Goal: Download file/media

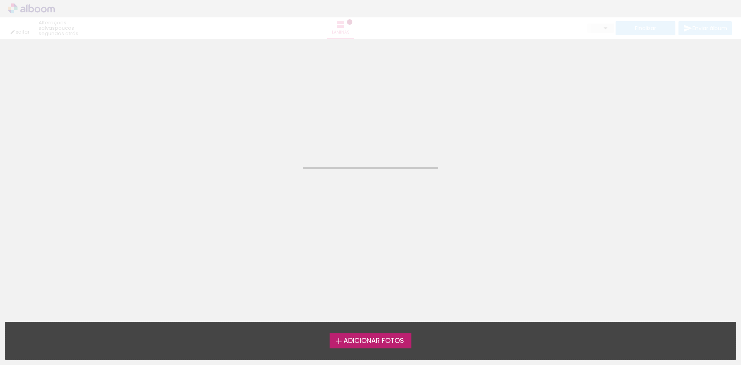
click at [383, 337] on span "Adicionar Fotos" at bounding box center [374, 340] width 61 height 7
click at [0, 0] on input "file" at bounding box center [0, 0] width 0 height 0
click at [39, 8] on div "editar um minuto atrás. Lâminas Finalizar Enviar álbum" at bounding box center [370, 19] width 741 height 39
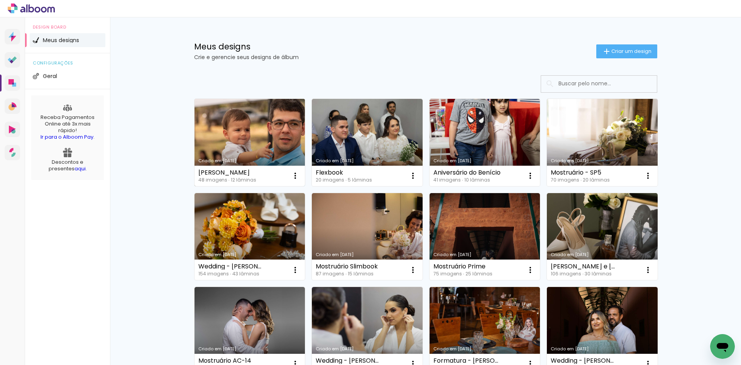
click at [246, 137] on link "Criado em [DATE]" at bounding box center [250, 142] width 111 height 87
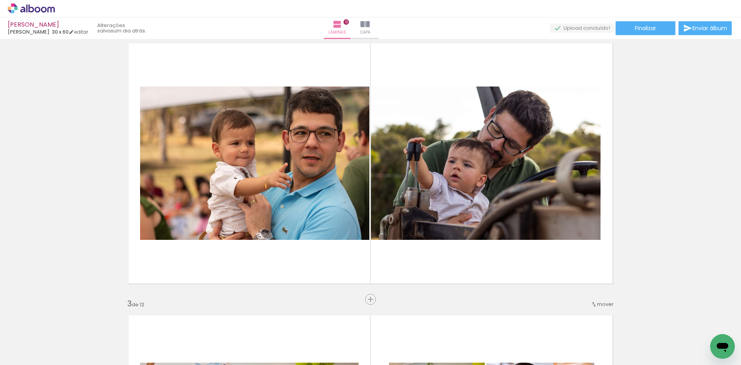
scroll to position [347, 0]
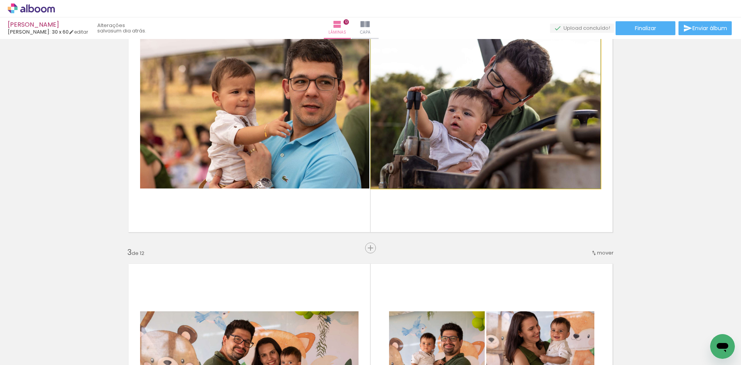
drag, startPoint x: 429, startPoint y: 131, endPoint x: 324, endPoint y: 124, distance: 105.6
click at [0, 0] on slot at bounding box center [0, 0] width 0 height 0
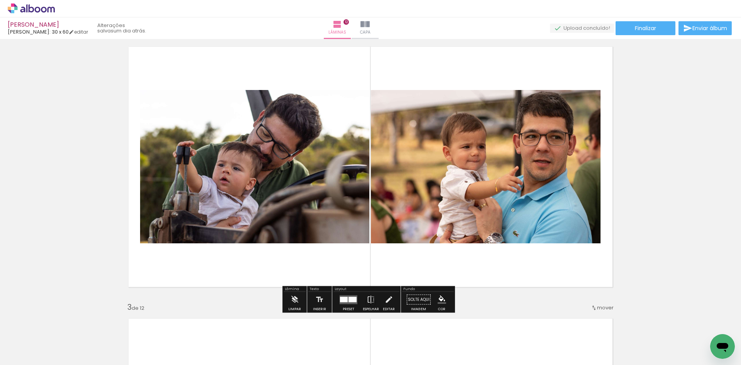
scroll to position [309, 0]
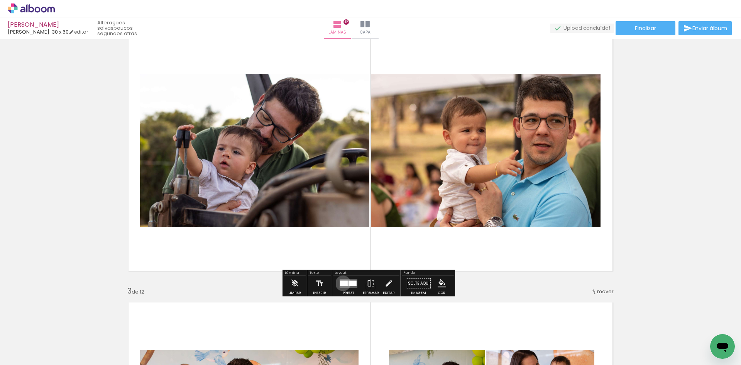
click at [341, 283] on div at bounding box center [344, 282] width 8 height 5
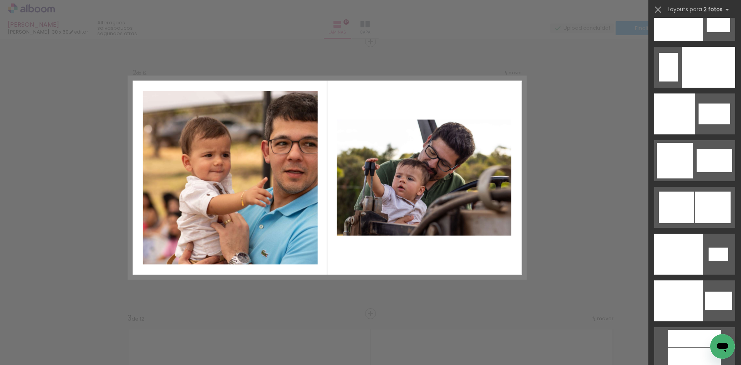
scroll to position [4090, 0]
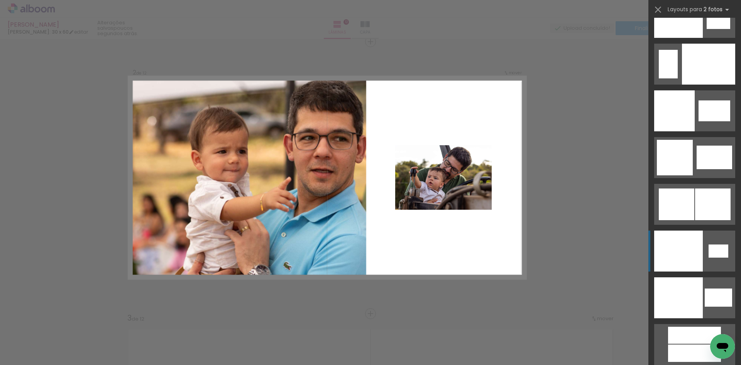
click at [713, 256] on div at bounding box center [719, 250] width 20 height 13
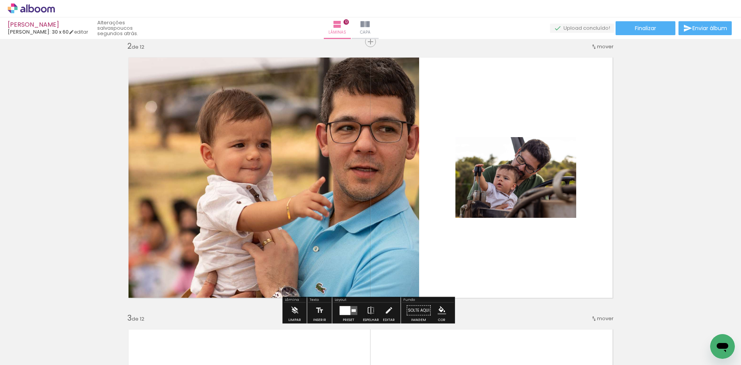
drag, startPoint x: 491, startPoint y: 187, endPoint x: 302, endPoint y: 166, distance: 189.6
click at [0, 0] on slot at bounding box center [0, 0] width 0 height 0
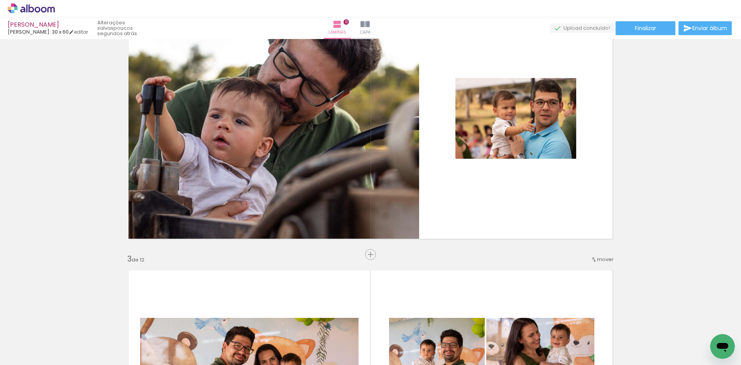
scroll to position [282, 0]
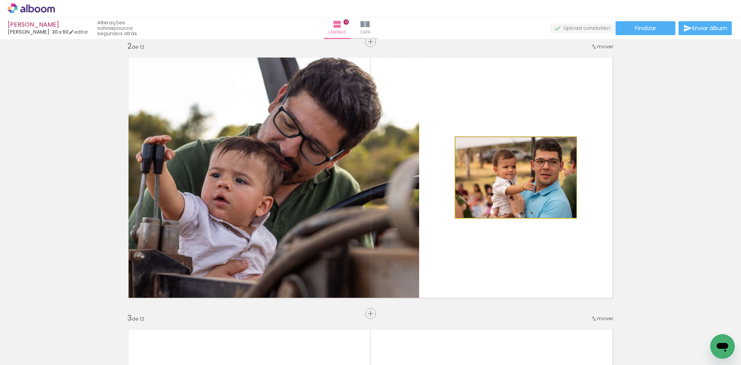
drag, startPoint x: 515, startPoint y: 189, endPoint x: 632, endPoint y: 218, distance: 120.6
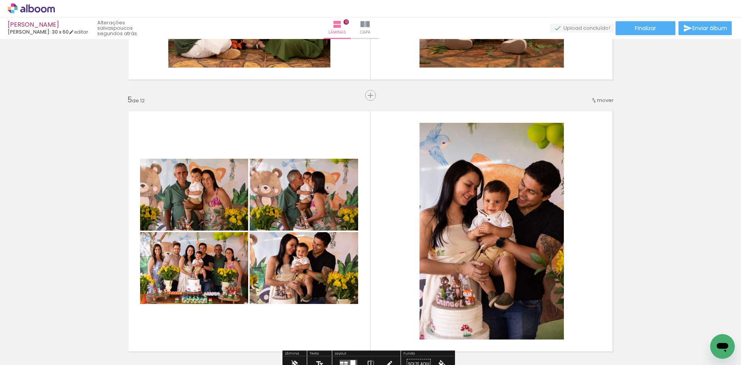
scroll to position [1015, 0]
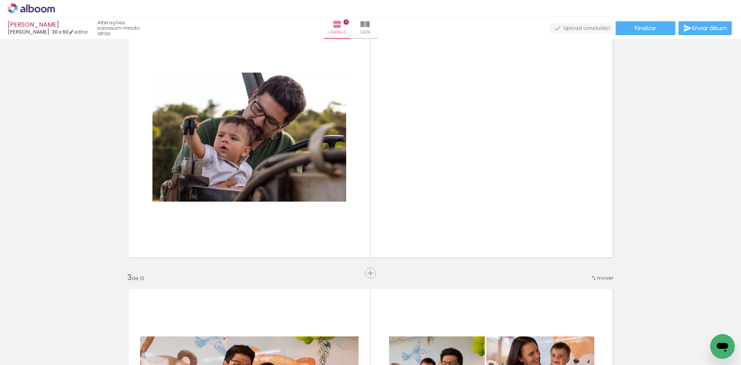
scroll to position [320, 0]
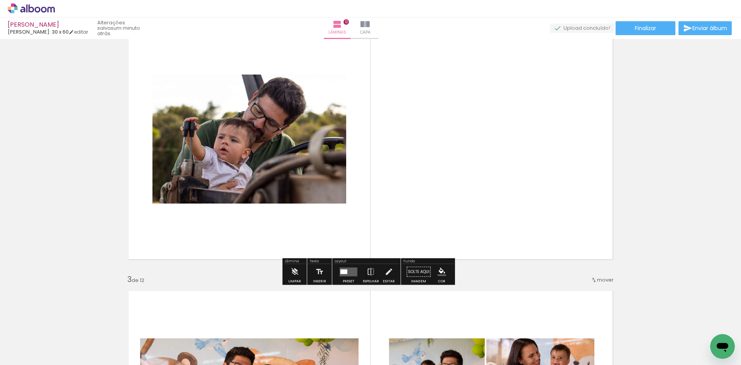
click at [283, 154] on quentale-photo at bounding box center [249, 138] width 194 height 129
click at [347, 272] on quentale-layouter at bounding box center [349, 271] width 18 height 9
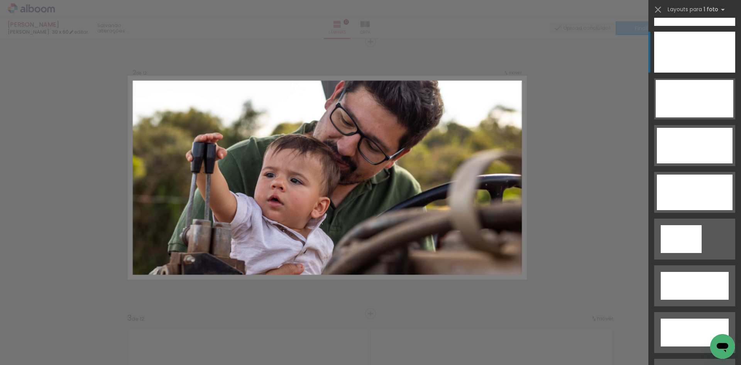
scroll to position [2370, 0]
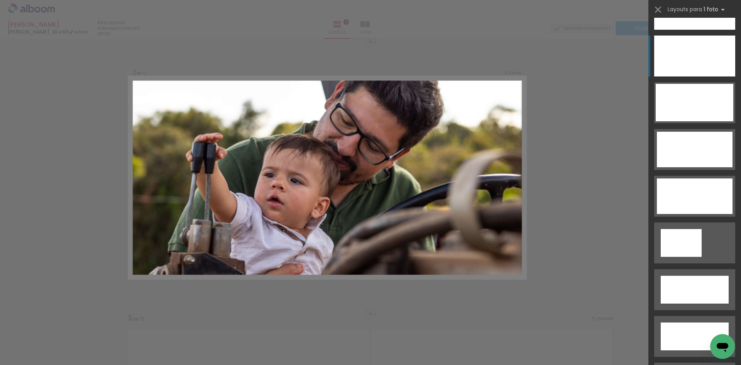
click at [699, 71] on div at bounding box center [694, 56] width 81 height 41
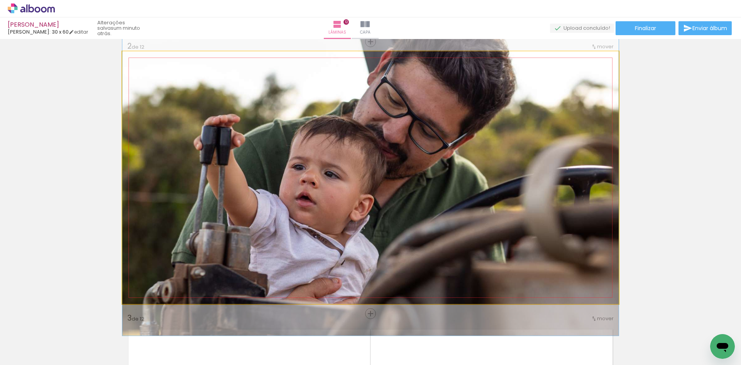
drag, startPoint x: 386, startPoint y: 229, endPoint x: 392, endPoint y: 221, distance: 9.1
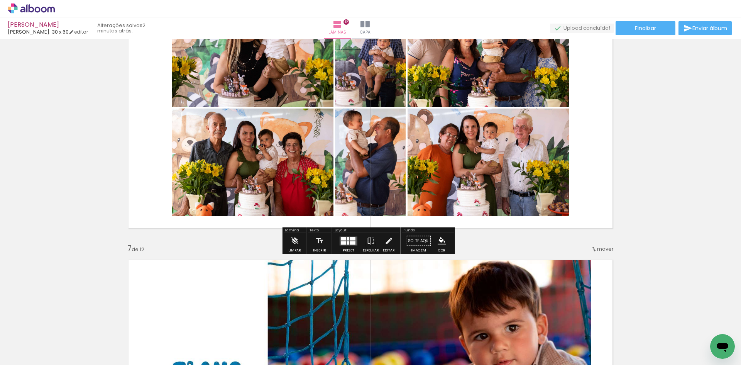
scroll to position [1440, 0]
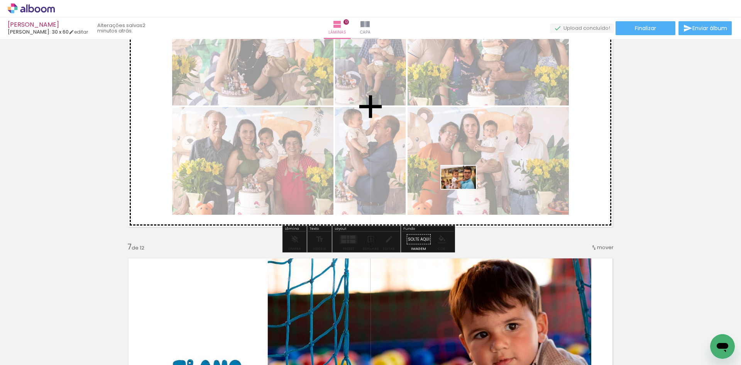
drag, startPoint x: 76, startPoint y: 337, endPoint x: 464, endPoint y: 189, distance: 415.5
click at [464, 189] on quentale-workspace at bounding box center [370, 182] width 741 height 365
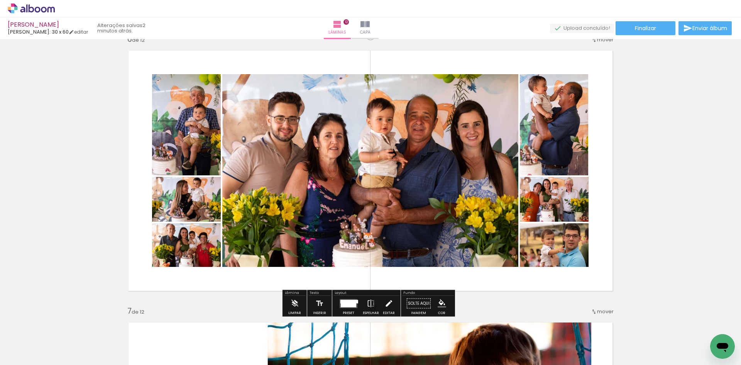
scroll to position [1401, 0]
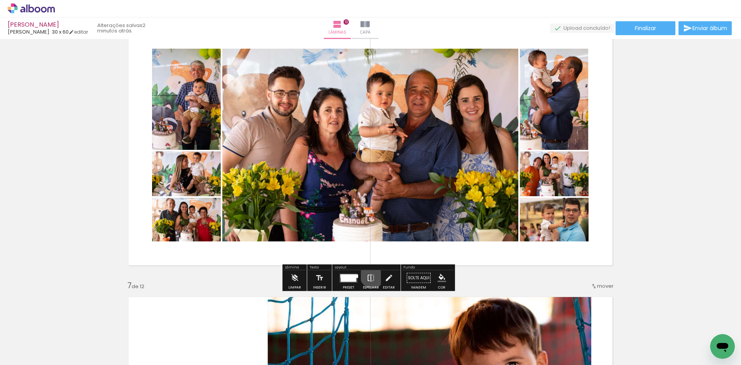
click at [371, 276] on iron-icon at bounding box center [371, 277] width 8 height 15
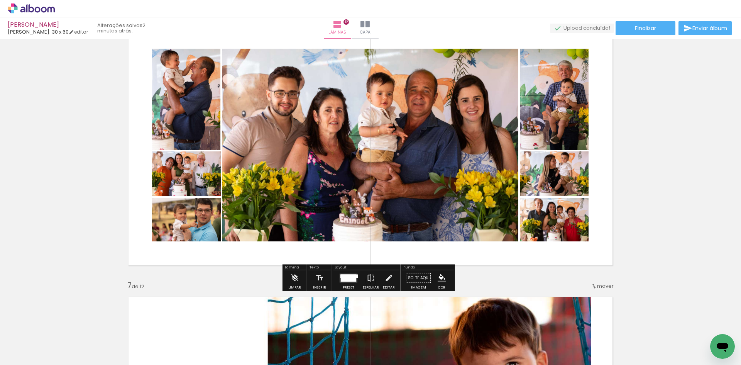
click at [369, 277] on iron-icon at bounding box center [371, 277] width 8 height 15
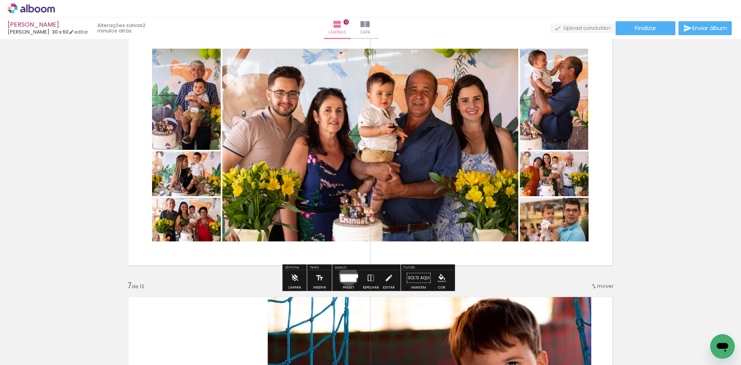
click at [347, 276] on div at bounding box center [348, 277] width 15 height 7
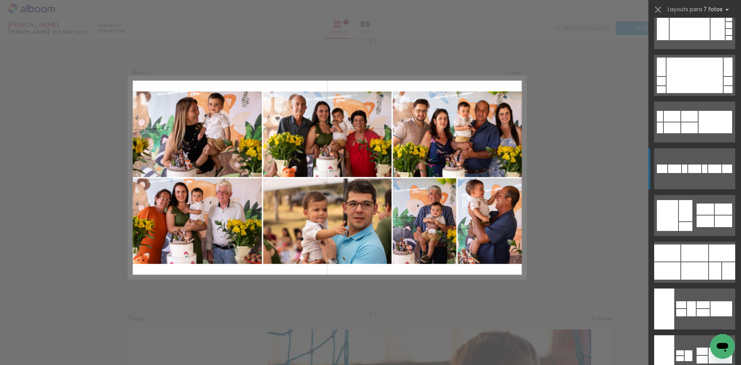
scroll to position [540, 0]
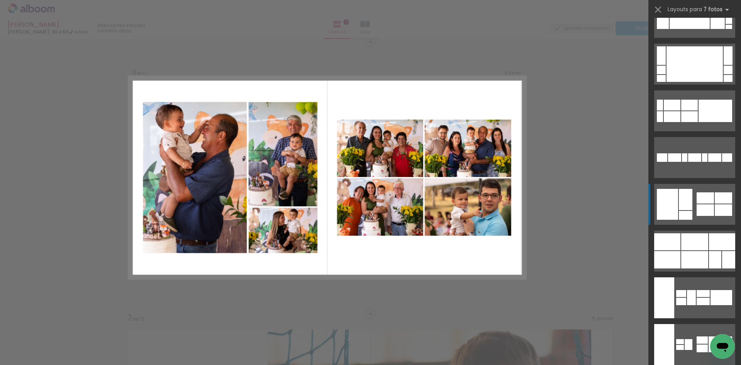
click at [710, 204] on quentale-layouter at bounding box center [694, 204] width 81 height 41
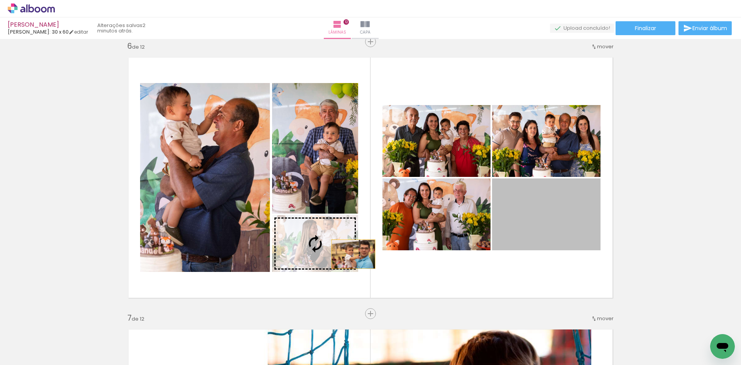
drag, startPoint x: 550, startPoint y: 220, endPoint x: 340, endPoint y: 264, distance: 213.7
click at [0, 0] on slot at bounding box center [0, 0] width 0 height 0
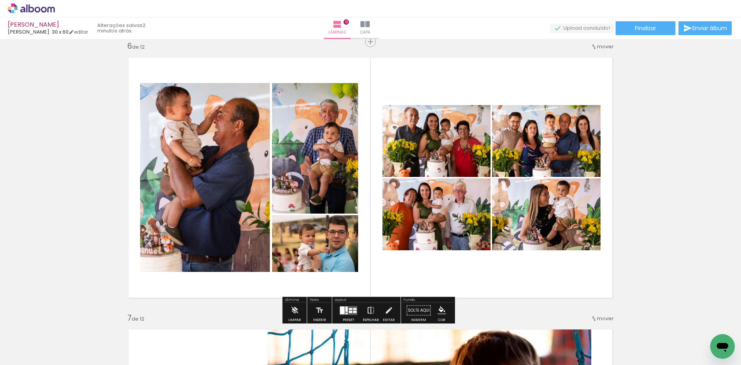
click at [364, 307] on paper-button "Espelhar" at bounding box center [371, 313] width 20 height 20
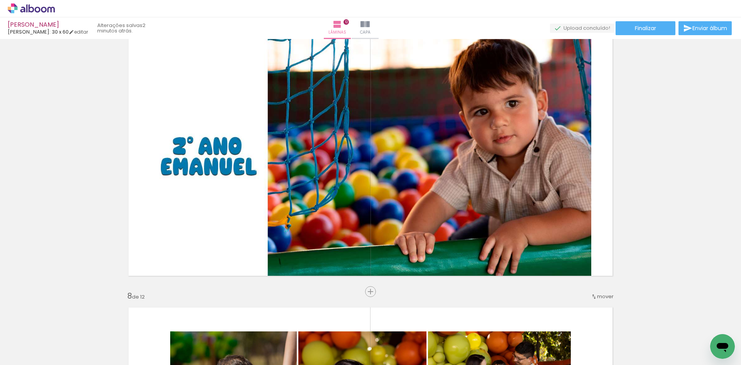
scroll to position [1677, 0]
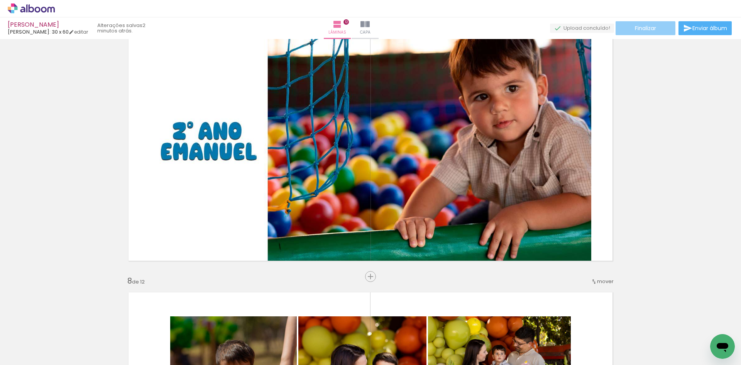
click at [636, 23] on paper-button "Finalizar" at bounding box center [646, 28] width 60 height 14
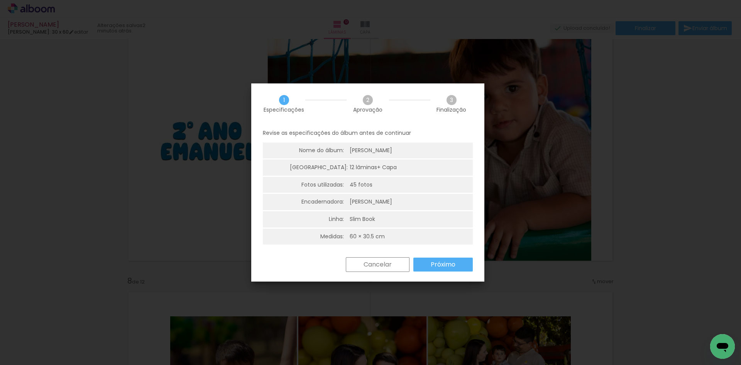
click at [464, 266] on paper-button "Próximo" at bounding box center [442, 264] width 59 height 14
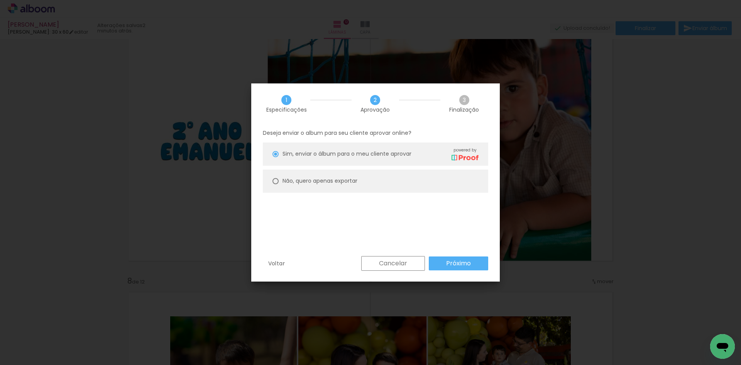
click at [0, 0] on slot "Próximo" at bounding box center [0, 0] width 0 height 0
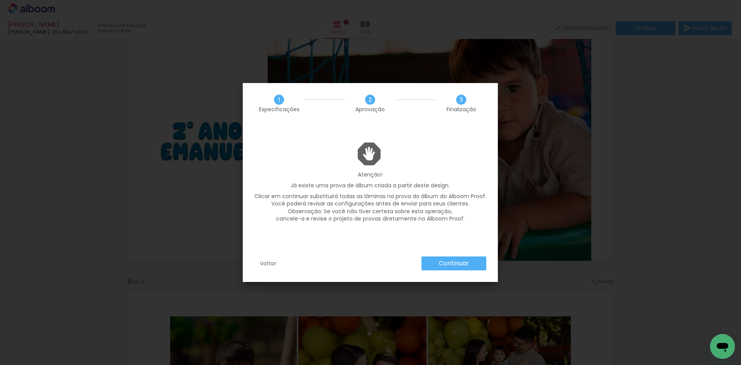
click at [438, 260] on paper-button "Continuar" at bounding box center [453, 263] width 65 height 14
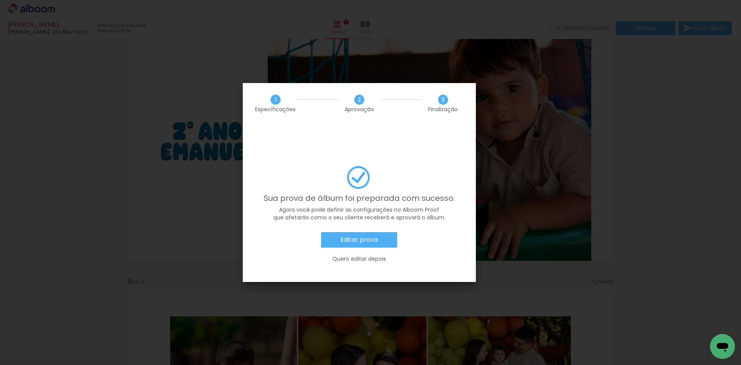
scroll to position [540, 0]
click at [0, 0] on slot "Editar prova" at bounding box center [0, 0] width 0 height 0
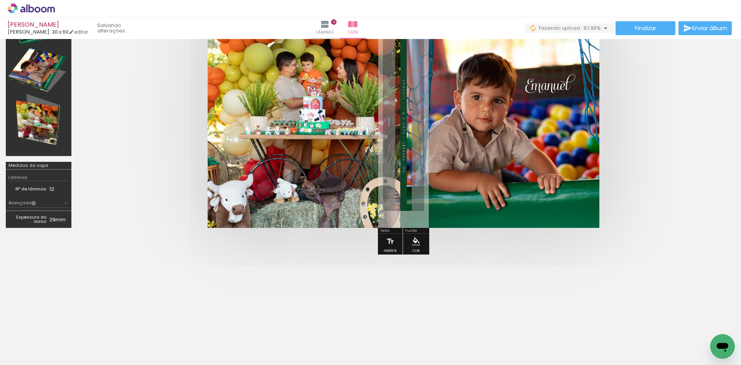
scroll to position [0, 1443]
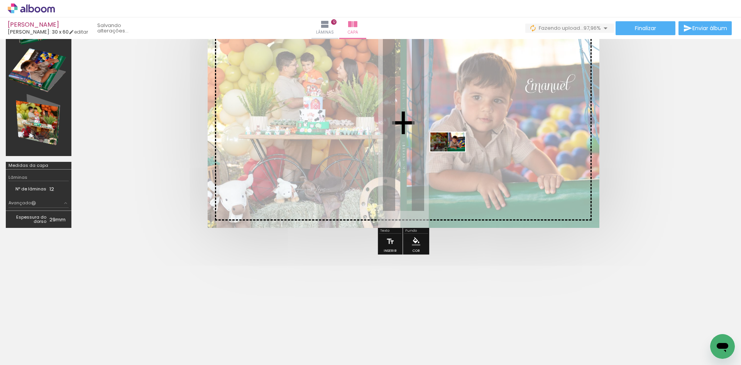
drag, startPoint x: 696, startPoint y: 323, endPoint x: 451, endPoint y: 153, distance: 298.7
click at [451, 153] on quentale-workspace at bounding box center [370, 182] width 741 height 365
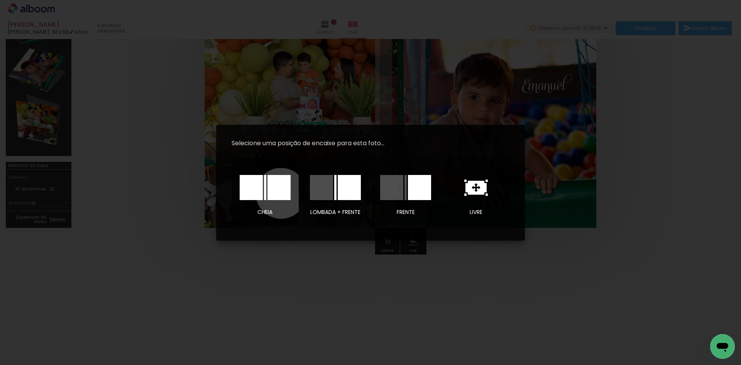
click at [280, 193] on div at bounding box center [278, 187] width 23 height 25
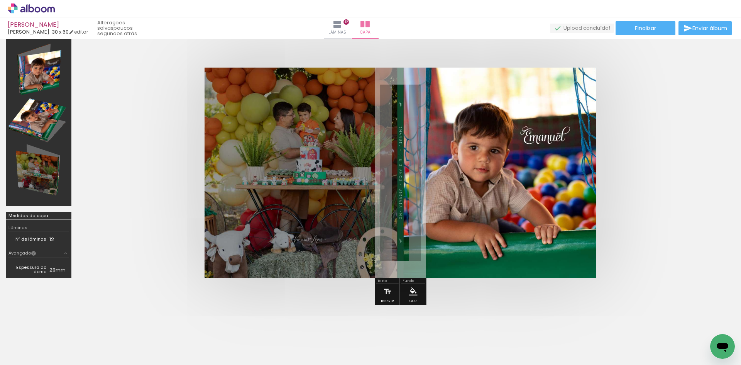
scroll to position [0, 0]
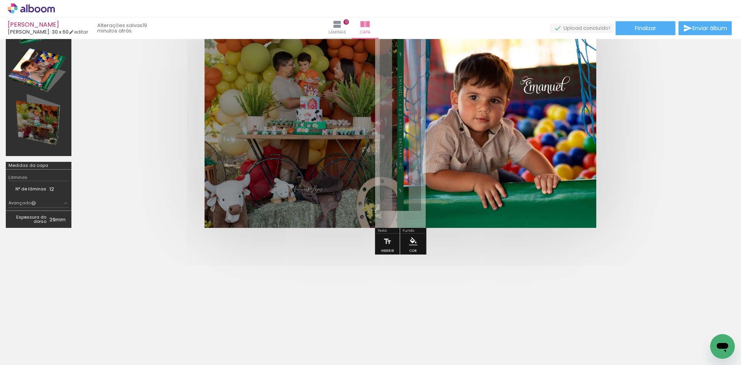
scroll to position [0, 1443]
click at [334, 30] on span "Lâminas" at bounding box center [325, 32] width 18 height 7
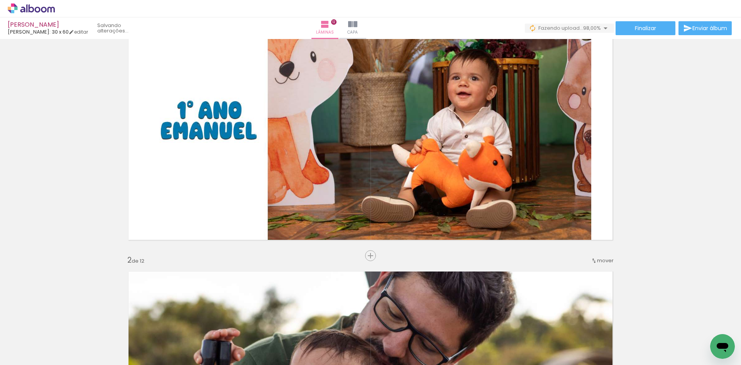
scroll to position [0, 1486]
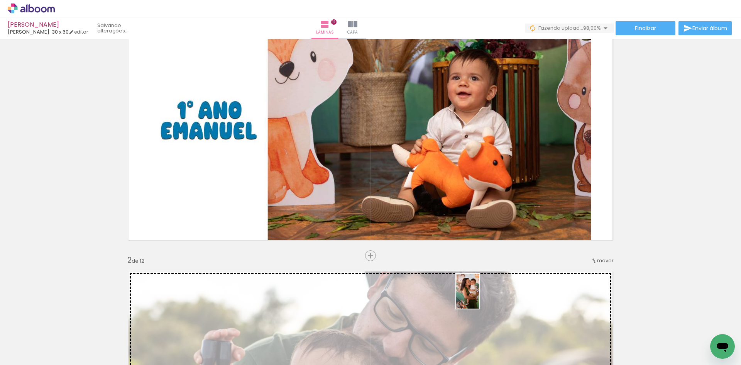
drag, startPoint x: 707, startPoint y: 341, endPoint x: 480, endPoint y: 297, distance: 231.3
click at [480, 297] on quentale-workspace at bounding box center [370, 182] width 741 height 365
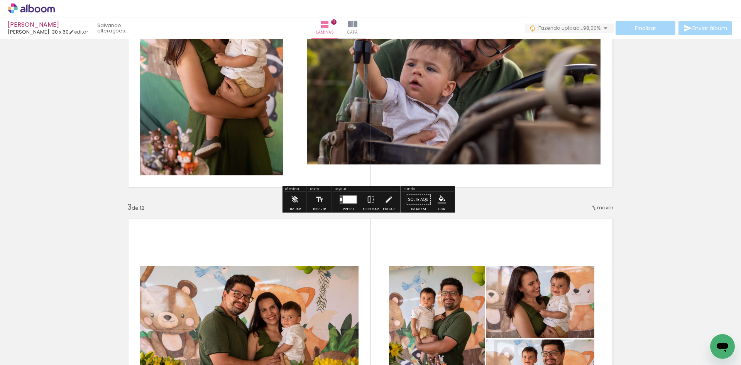
scroll to position [415, 0]
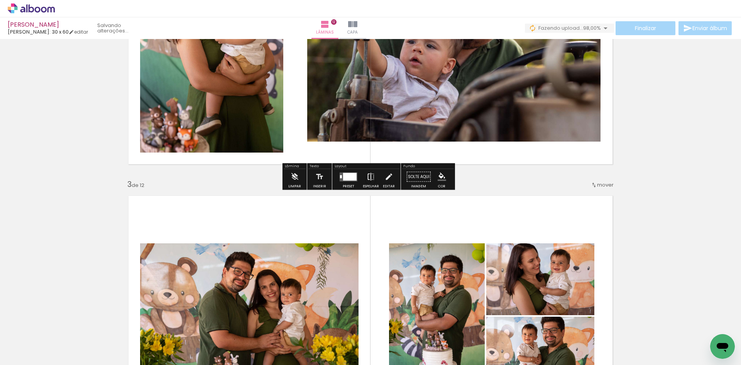
click at [363, 178] on paper-button "Espelhar" at bounding box center [371, 179] width 20 height 20
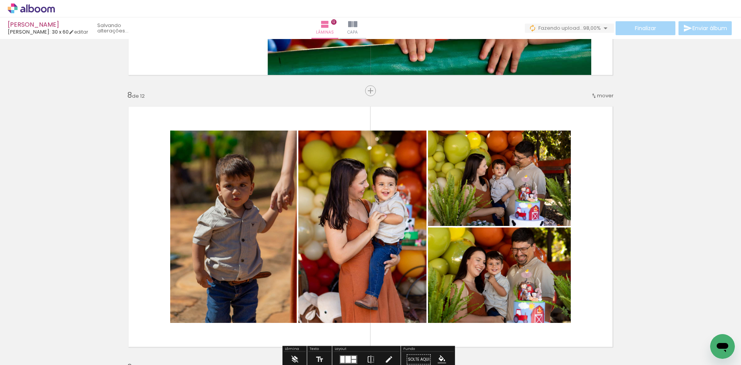
scroll to position [1882, 0]
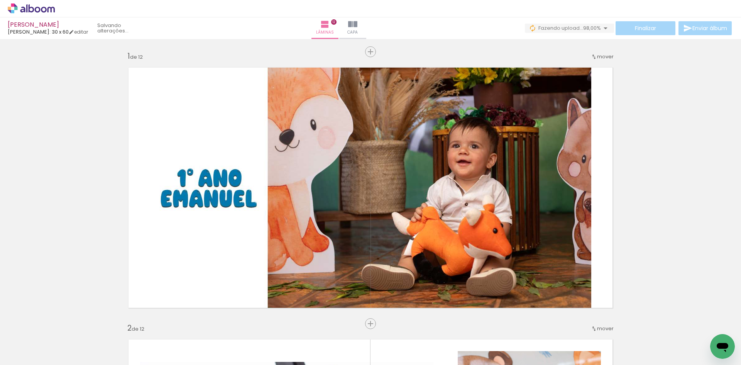
scroll to position [0, 1486]
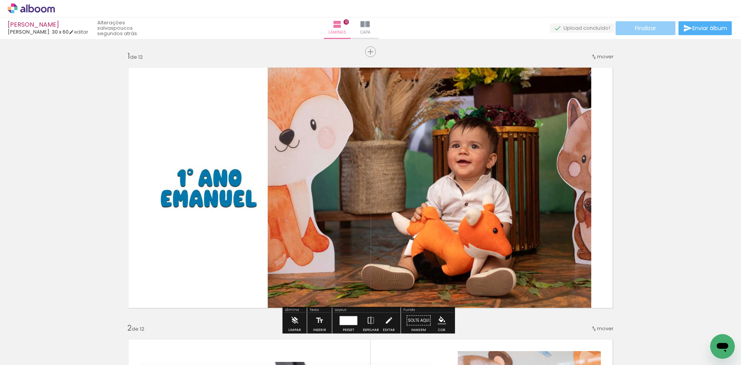
click at [648, 26] on span "Finalizar" at bounding box center [645, 27] width 21 height 5
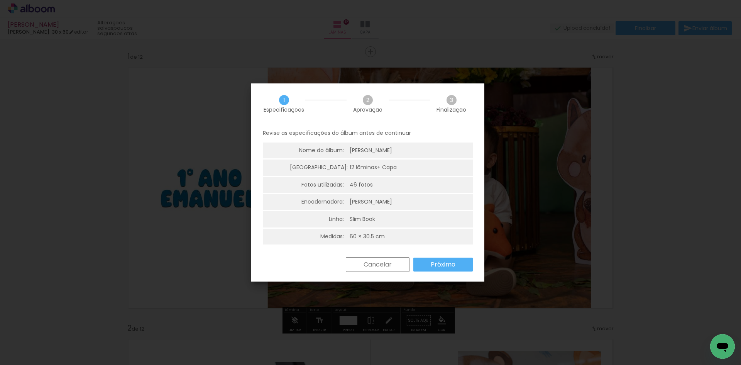
click at [450, 259] on paper-button "Próximo" at bounding box center [442, 264] width 59 height 14
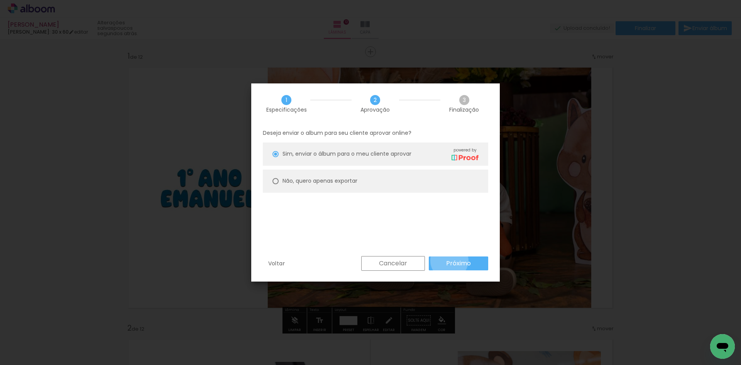
click at [0, 0] on slot "Próximo" at bounding box center [0, 0] width 0 height 0
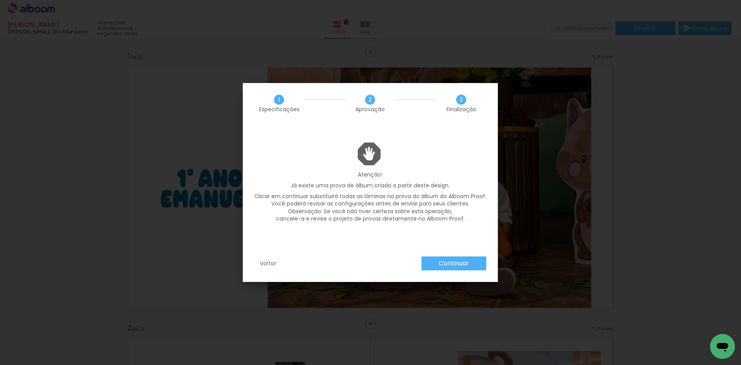
click at [0, 0] on slot "Continuar" at bounding box center [0, 0] width 0 height 0
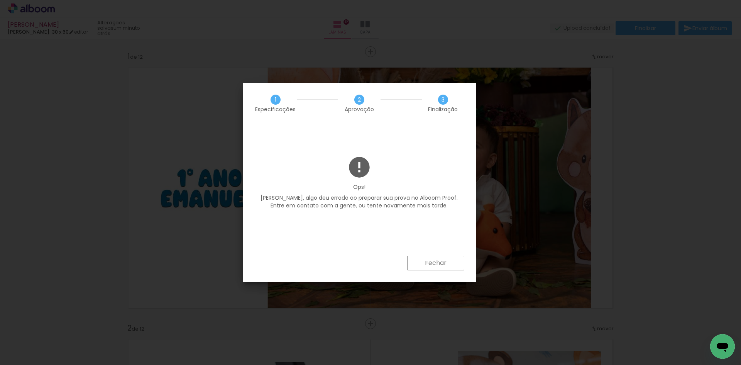
click at [0, 0] on slot "Fechar" at bounding box center [0, 0] width 0 height 0
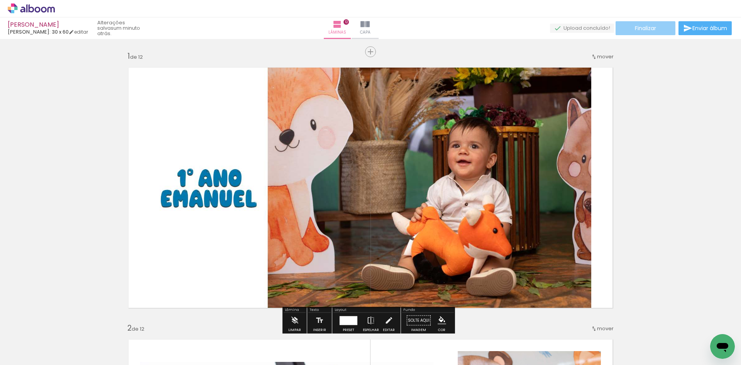
click at [639, 24] on paper-button "Finalizar" at bounding box center [646, 28] width 60 height 14
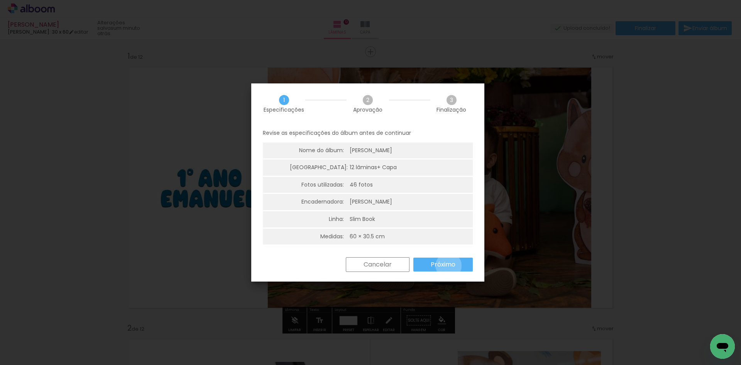
click at [0, 0] on slot "Próximo" at bounding box center [0, 0] width 0 height 0
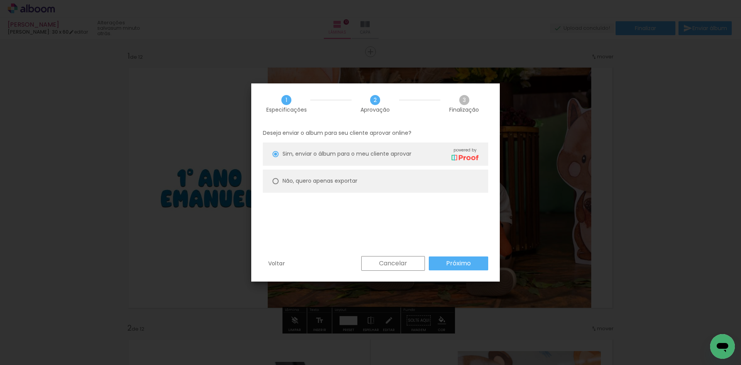
click at [0, 0] on slot "Próximo" at bounding box center [0, 0] width 0 height 0
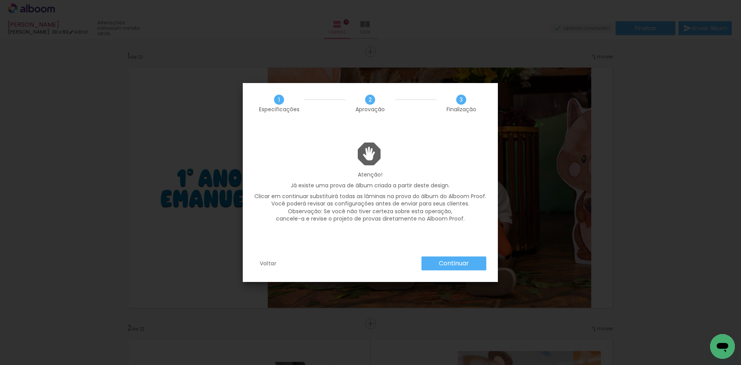
click at [445, 257] on paper-button "Continuar" at bounding box center [453, 263] width 65 height 14
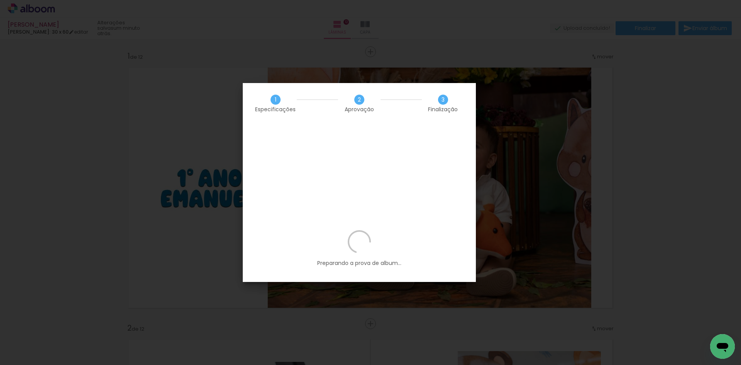
scroll to position [0, 1486]
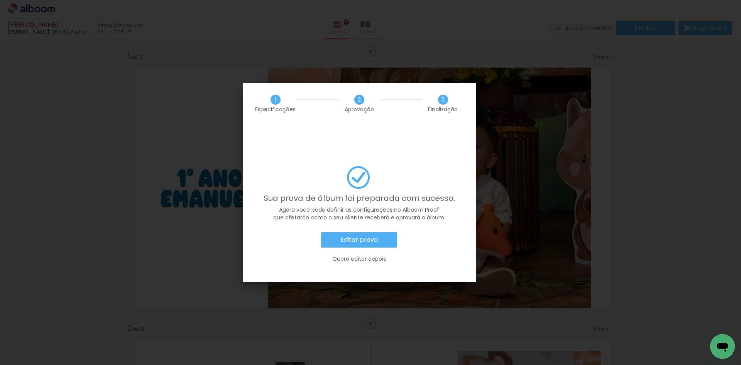
click at [376, 232] on paper-button "Editar prova" at bounding box center [359, 239] width 76 height 15
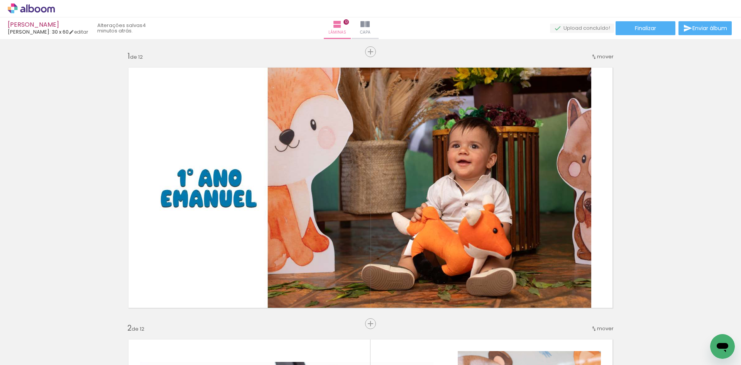
click at [644, 29] on span "Finalizar" at bounding box center [645, 27] width 21 height 5
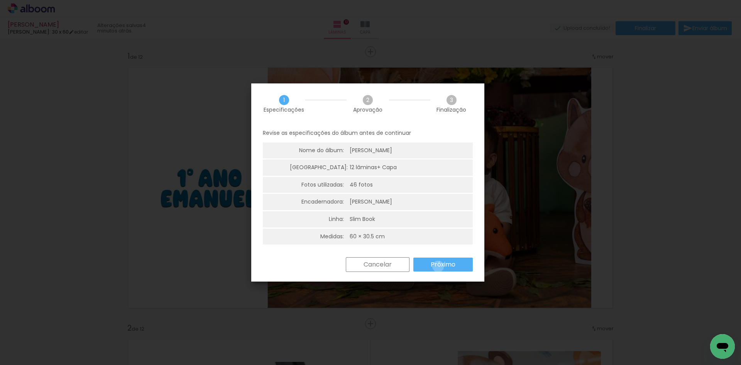
click at [0, 0] on slot "Próximo" at bounding box center [0, 0] width 0 height 0
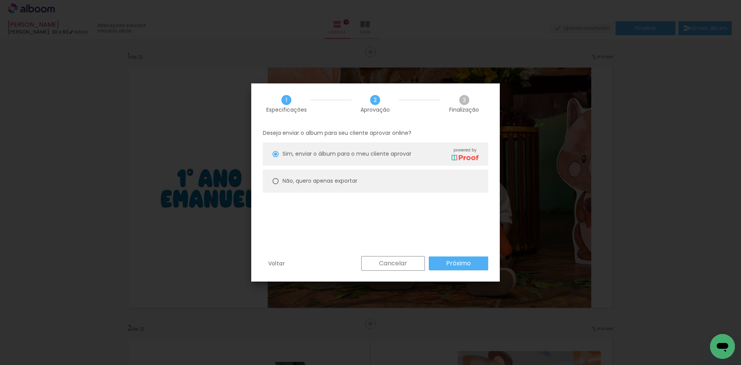
click at [422, 183] on paper-radio-button "Não, quero apenas exportar" at bounding box center [375, 180] width 225 height 23
type paper-radio-button "on"
click at [446, 267] on paper-button "Próximo" at bounding box center [458, 263] width 59 height 14
type input "Alta, 300 DPI"
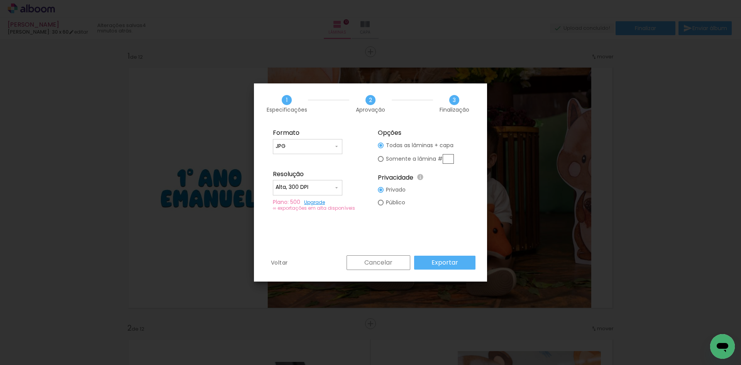
click at [0, 0] on input "JPG" at bounding box center [0, 0] width 0 height 0
click at [0, 0] on paper-item "JPG" at bounding box center [0, 0] width 0 height 0
click at [0, 0] on slot "Exportar" at bounding box center [0, 0] width 0 height 0
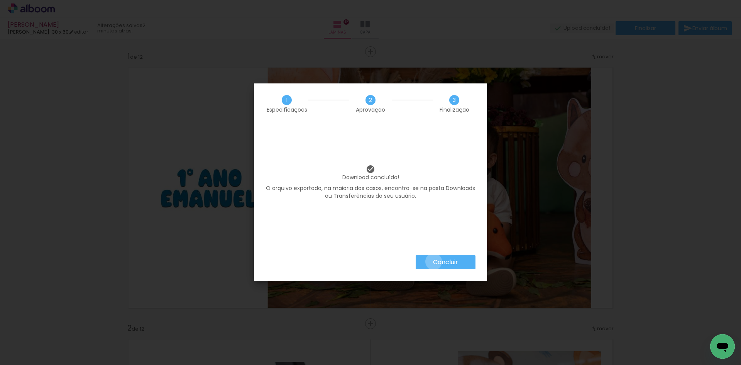
click at [0, 0] on slot "Concluir" at bounding box center [0, 0] width 0 height 0
